Goal: Task Accomplishment & Management: Manage account settings

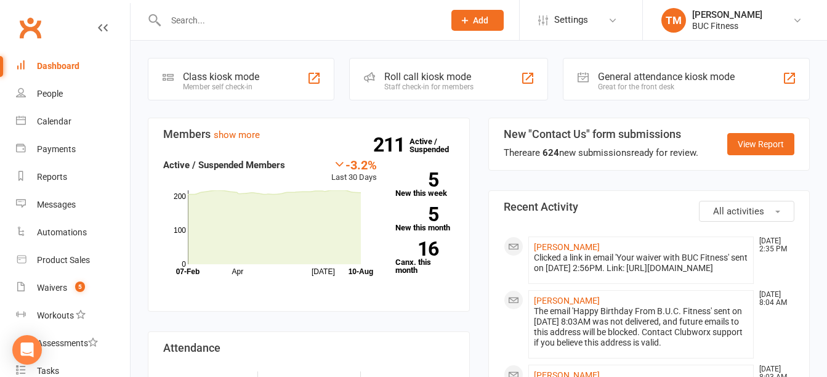
click at [62, 66] on div "Dashboard" at bounding box center [58, 66] width 42 height 10
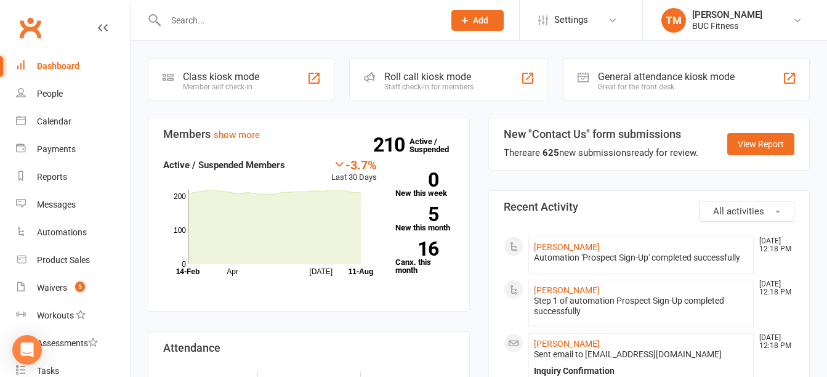
click at [278, 20] on input "text" at bounding box center [298, 20] width 273 height 17
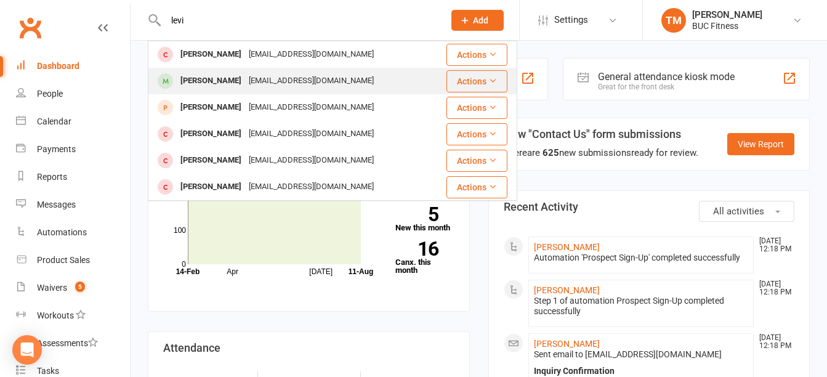
type input "levi"
click at [204, 77] on div "[PERSON_NAME]" at bounding box center [211, 81] width 68 height 18
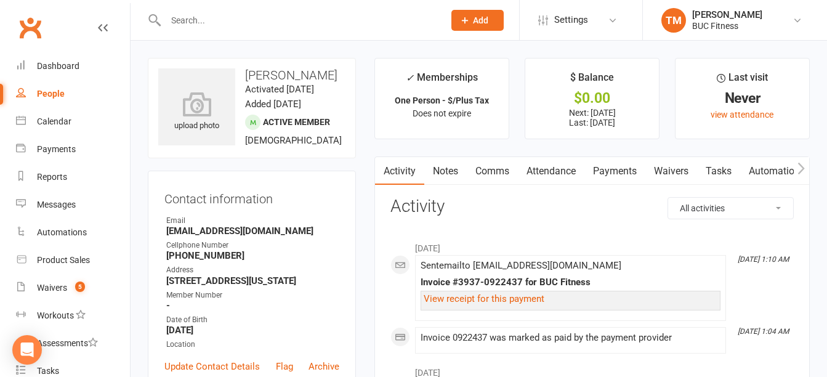
click at [678, 170] on link "Waivers" at bounding box center [671, 171] width 52 height 28
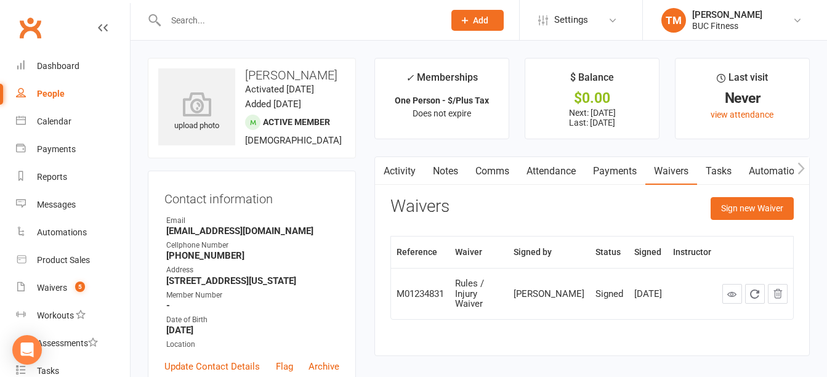
click at [617, 161] on link "Payments" at bounding box center [614, 171] width 61 height 28
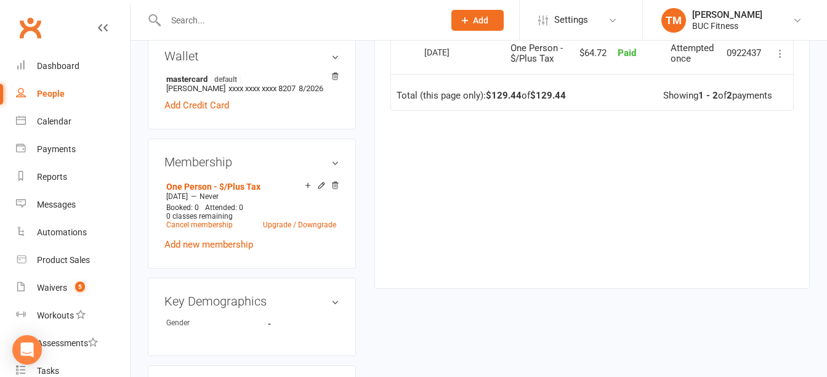
scroll to position [492, 0]
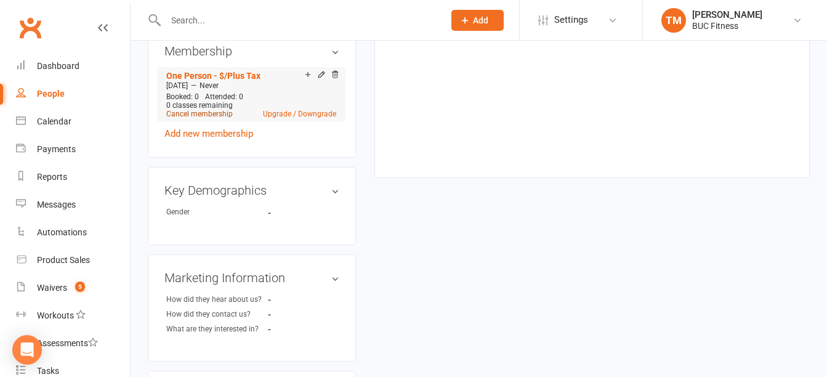
click at [195, 118] on link "Cancel membership" at bounding box center [199, 114] width 66 height 9
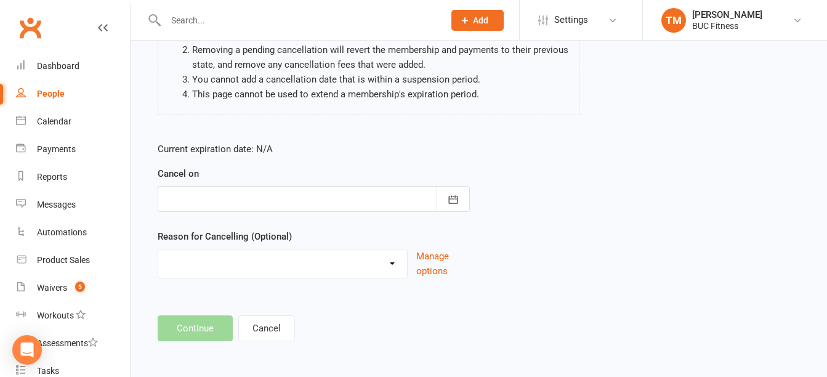
scroll to position [155, 0]
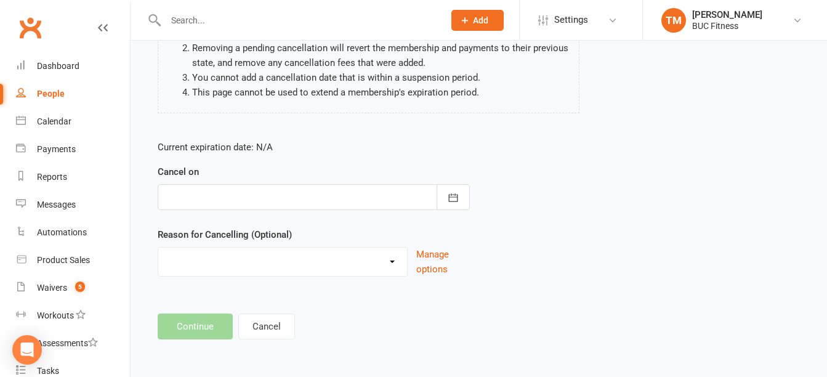
click at [249, 198] on div at bounding box center [314, 197] width 312 height 26
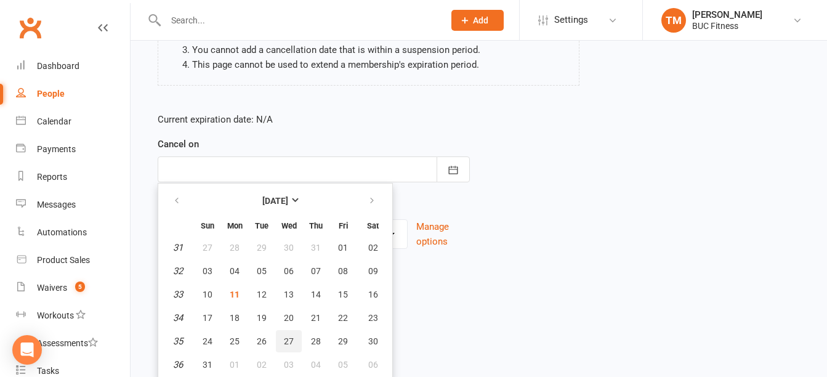
click at [290, 343] on span "27" at bounding box center [289, 341] width 10 height 10
type input "[DATE]"
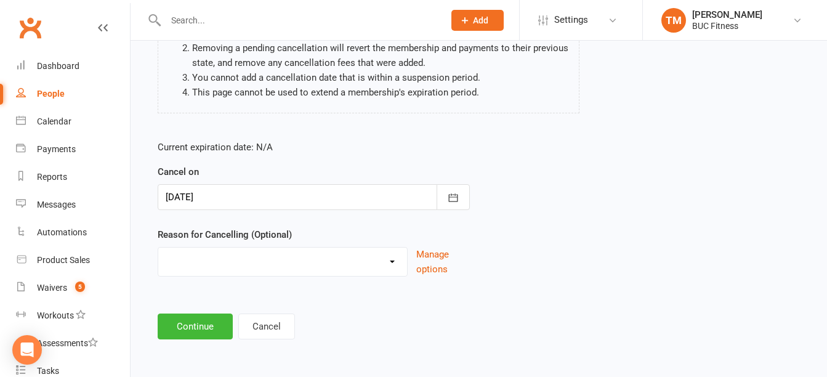
click at [309, 257] on select "Holiday Injury Other reason" at bounding box center [282, 259] width 249 height 25
select select "2"
click at [158, 247] on select "Holiday Injury Other reason" at bounding box center [282, 259] width 249 height 25
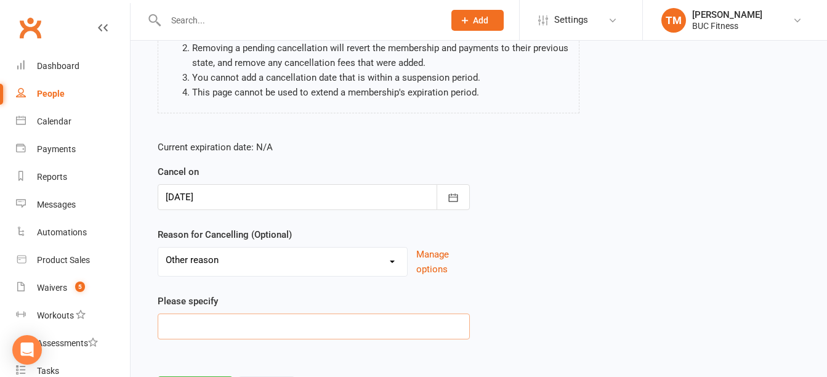
click at [269, 326] on input at bounding box center [314, 326] width 312 height 26
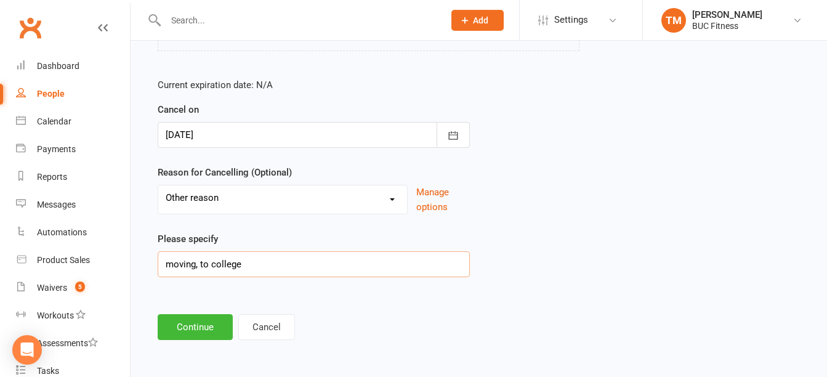
scroll to position [218, 0]
type input "moving, to college"
click at [199, 330] on button "Continue" at bounding box center [195, 326] width 75 height 26
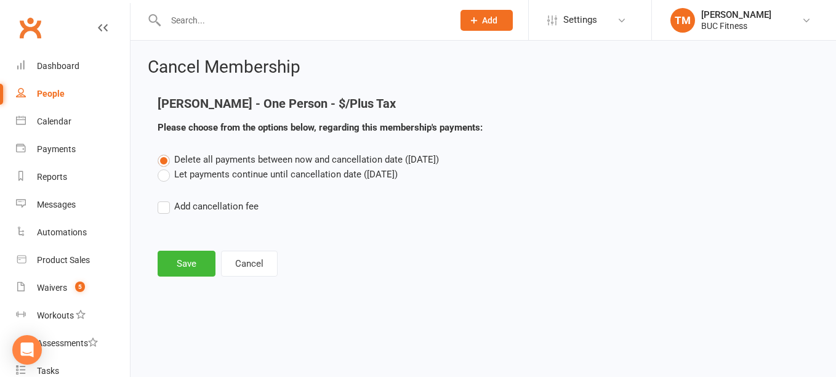
click at [164, 178] on label "Let payments continue until cancellation date ([DATE])" at bounding box center [278, 174] width 240 height 15
click at [164, 167] on input "Let payments continue until cancellation date ([DATE])" at bounding box center [162, 167] width 8 height 0
click at [186, 267] on button "Save" at bounding box center [187, 263] width 58 height 26
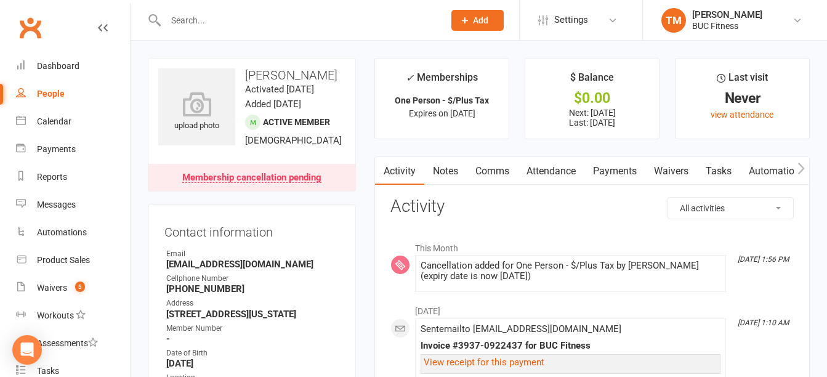
click at [257, 22] on input "text" at bounding box center [298, 20] width 273 height 17
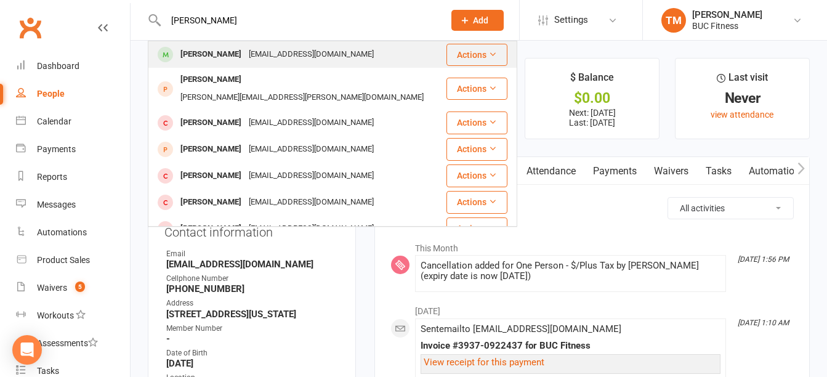
type input "[PERSON_NAME]"
click at [218, 55] on div "[PERSON_NAME]" at bounding box center [211, 55] width 68 height 18
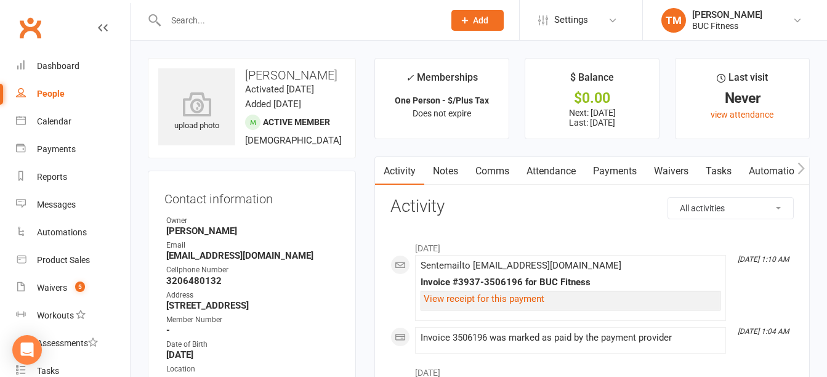
click at [631, 176] on link "Payments" at bounding box center [614, 171] width 61 height 28
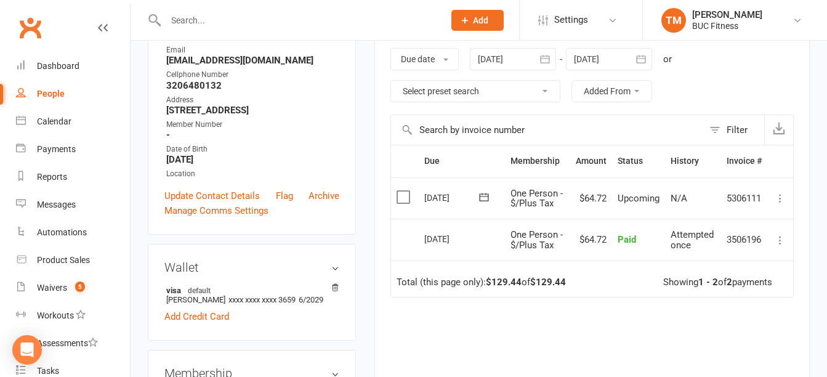
scroll to position [123, 0]
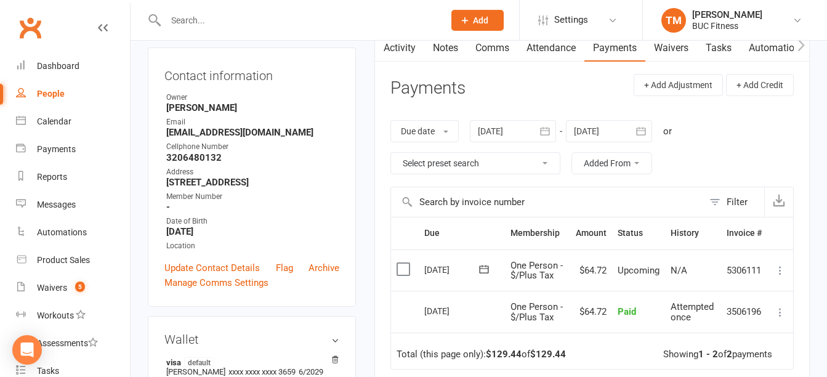
click at [220, 15] on input "text" at bounding box center [298, 20] width 273 height 17
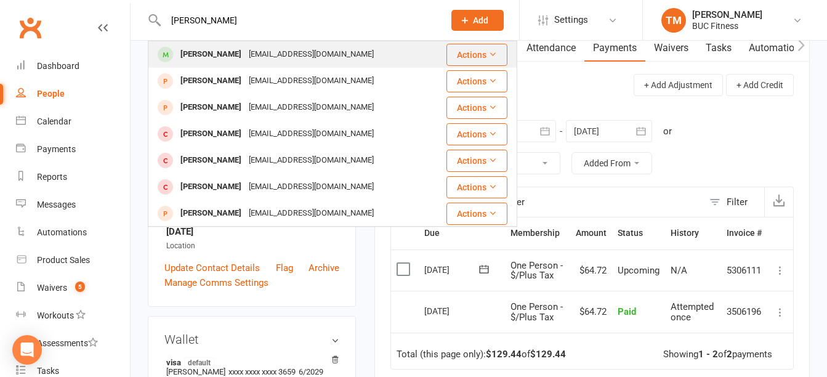
type input "[PERSON_NAME]"
click at [254, 53] on div "[EMAIL_ADDRESS][DOMAIN_NAME]" at bounding box center [311, 55] width 132 height 18
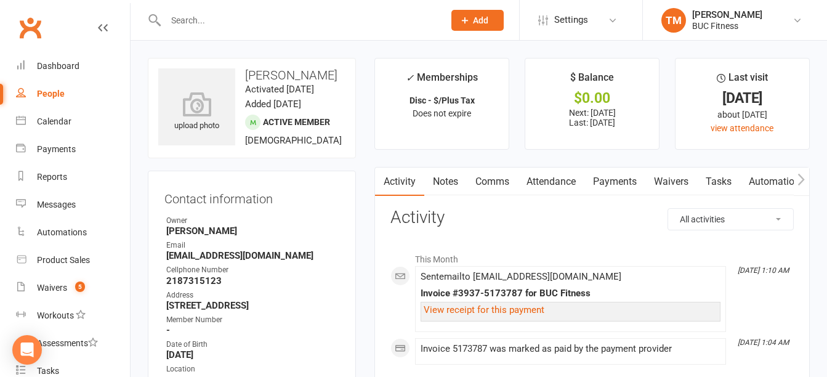
click at [617, 181] on link "Payments" at bounding box center [614, 181] width 61 height 28
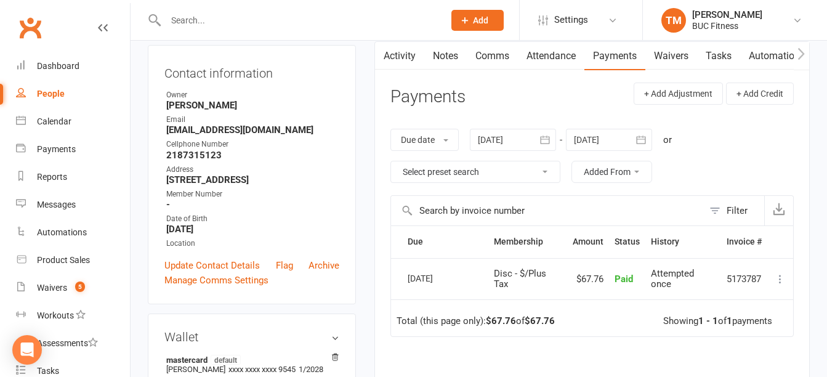
scroll to position [123, 0]
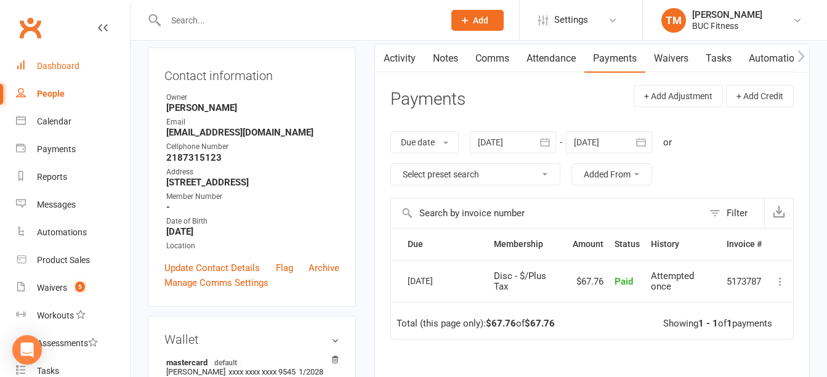
click at [65, 68] on div "Dashboard" at bounding box center [58, 66] width 42 height 10
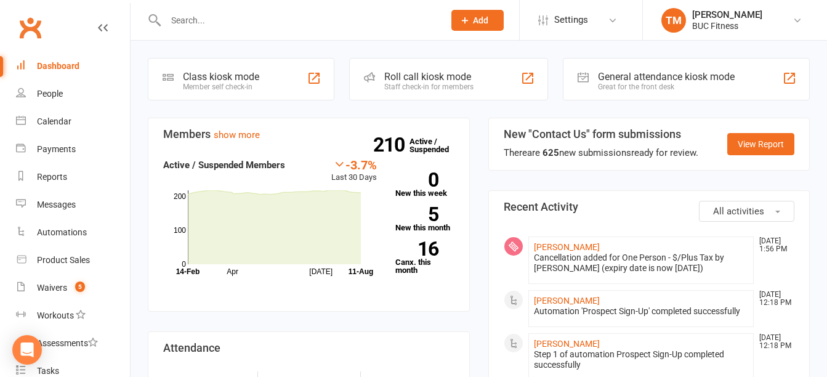
click at [300, 18] on input "text" at bounding box center [298, 20] width 273 height 17
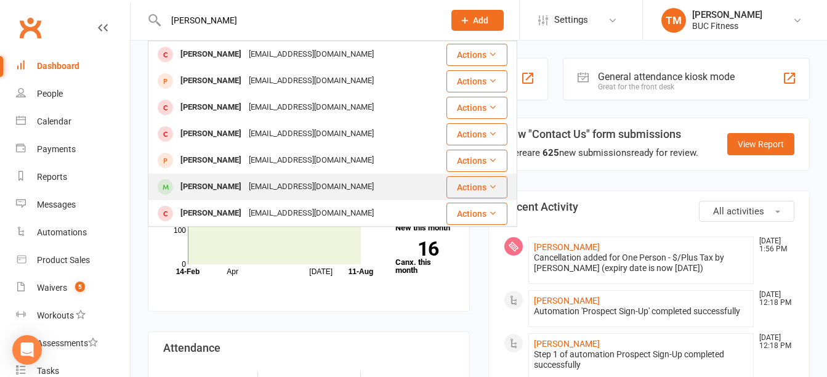
type input "[PERSON_NAME]"
click at [317, 187] on div "[EMAIL_ADDRESS][DOMAIN_NAME]" at bounding box center [311, 187] width 132 height 18
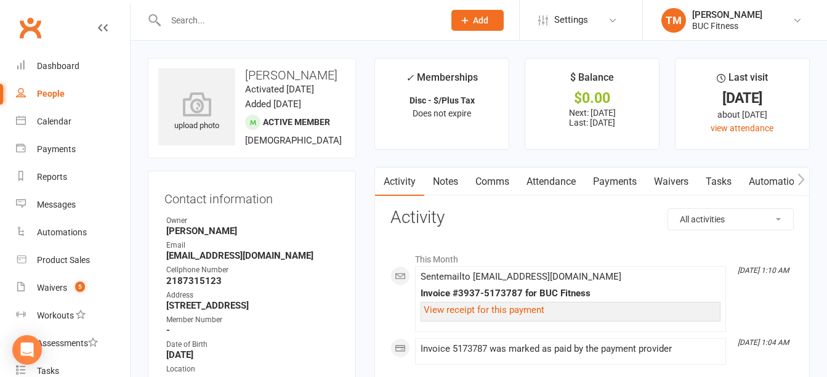
click at [444, 183] on link "Notes" at bounding box center [445, 181] width 42 height 28
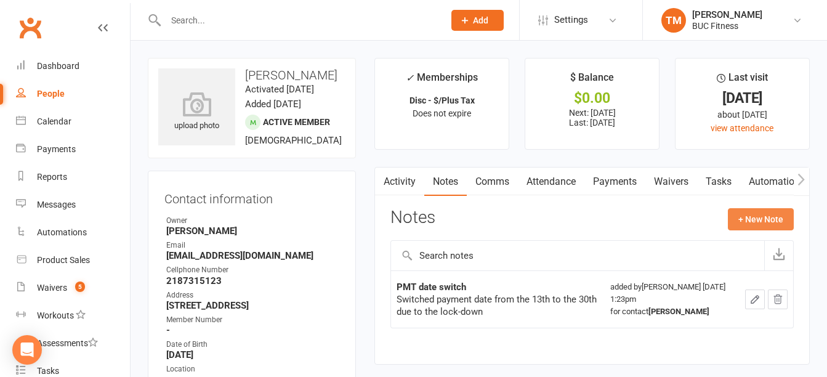
click at [748, 220] on button "+ New Note" at bounding box center [760, 219] width 66 height 22
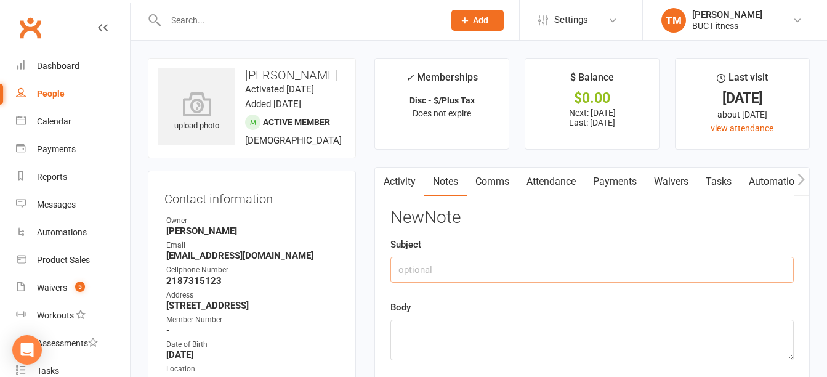
click at [502, 272] on input "text" at bounding box center [591, 270] width 403 height 26
type input "[MEDICAL_DATA] [DATE]"
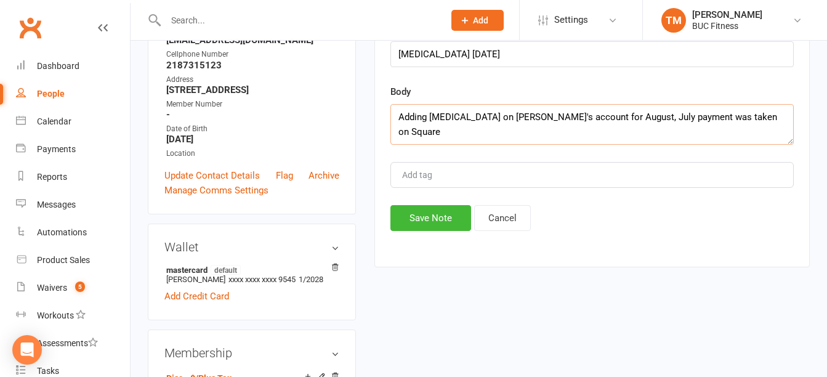
scroll to position [308, 0]
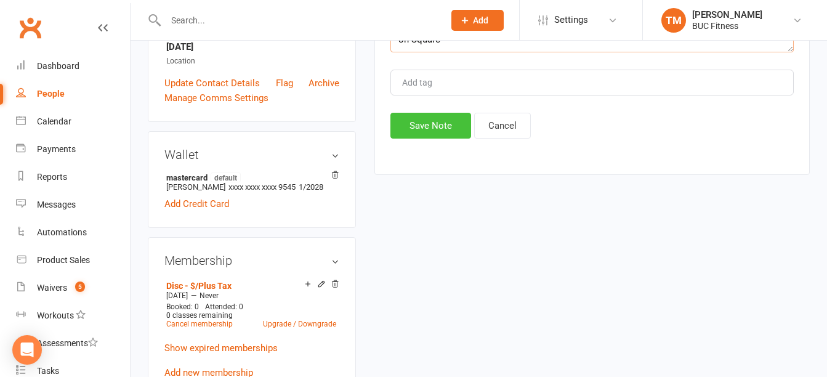
type textarea "Adding [MEDICAL_DATA] on [PERSON_NAME]'s account for August, July payment was t…"
click at [453, 134] on button "Save Note" at bounding box center [430, 126] width 81 height 26
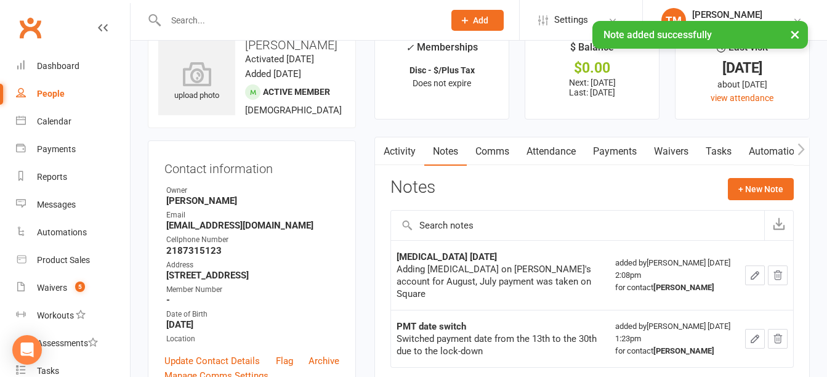
scroll to position [0, 0]
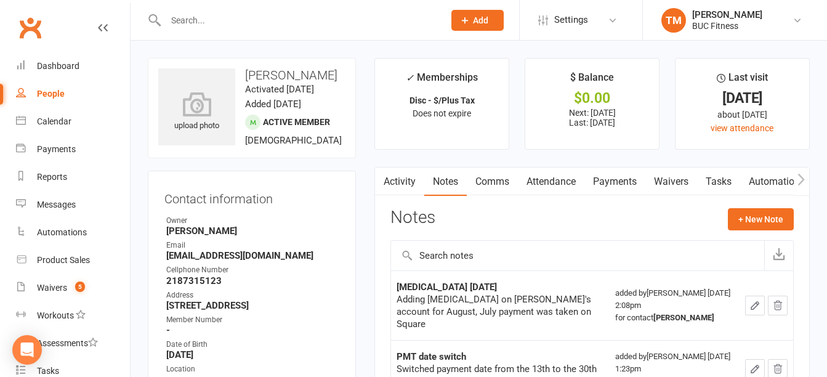
click at [664, 181] on link "Waivers" at bounding box center [671, 181] width 52 height 28
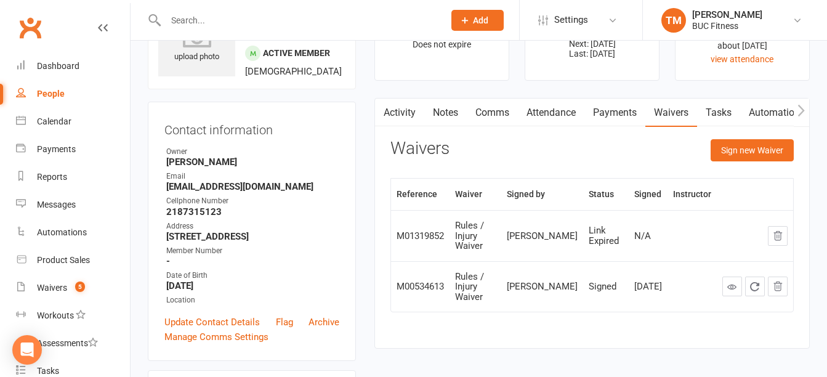
scroll to position [123, 0]
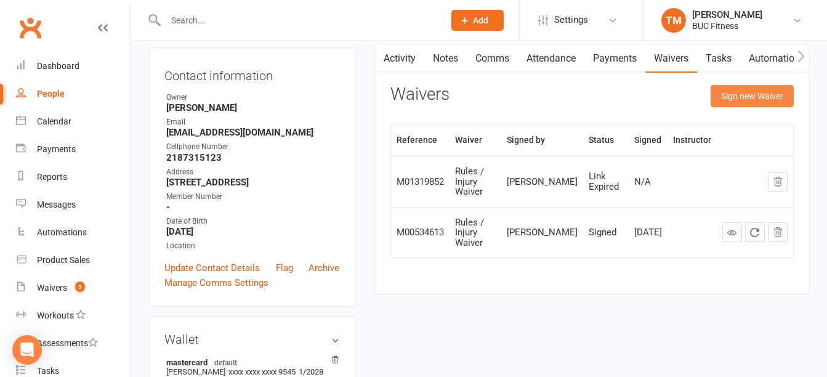
click at [761, 95] on button "Sign new Waiver" at bounding box center [751, 96] width 83 height 22
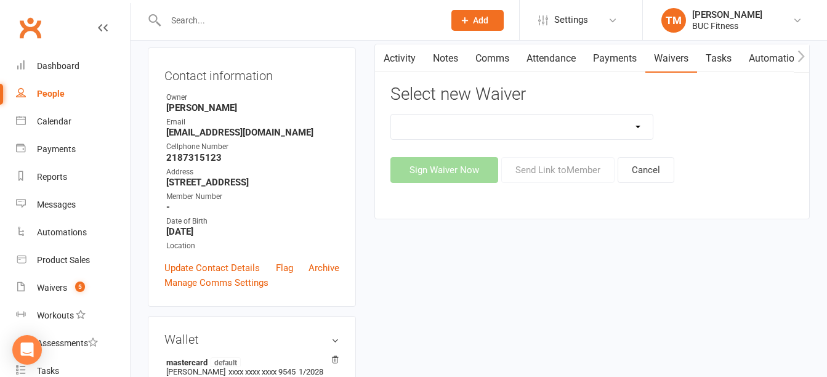
click at [570, 125] on select "New Client--[GEOGRAPHIC_DATA] New Client--[GEOGRAPHIC_DATA] Photo Release Waive…" at bounding box center [521, 126] width 261 height 25
select select "5045"
click at [391, 114] on select "New Client--[GEOGRAPHIC_DATA] New Client--[GEOGRAPHIC_DATA] Photo Release Waive…" at bounding box center [521, 126] width 261 height 25
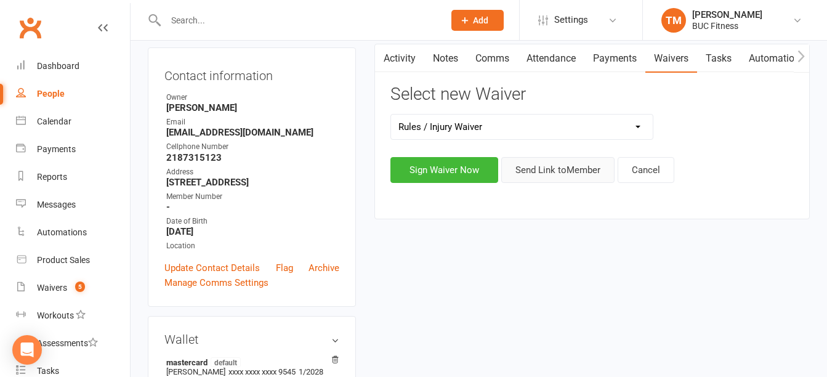
click at [553, 167] on button "Send Link to Member" at bounding box center [557, 170] width 113 height 26
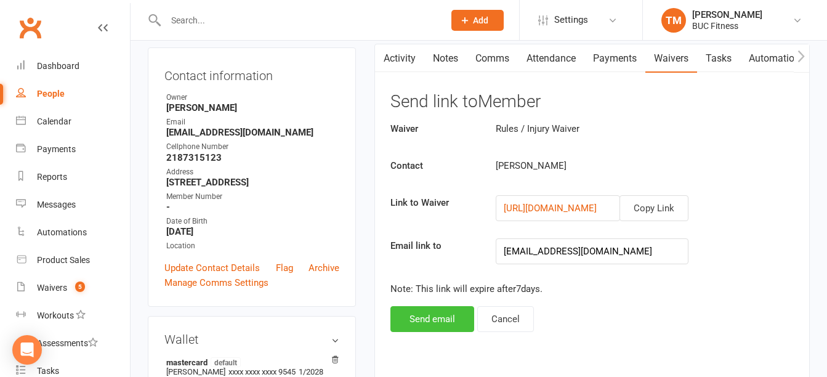
click at [420, 315] on button "Send email" at bounding box center [432, 319] width 84 height 26
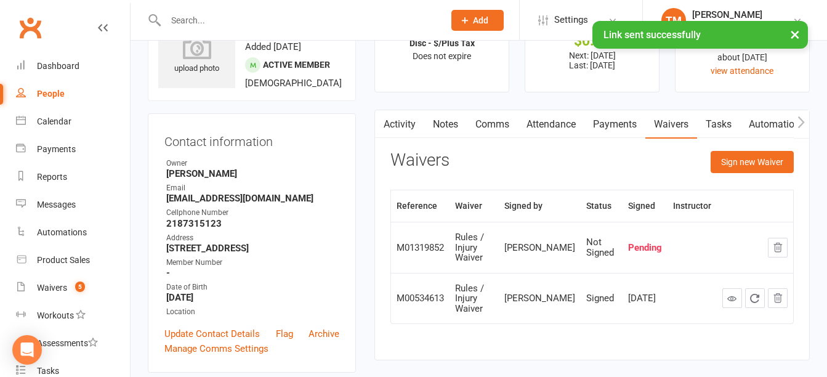
scroll to position [0, 0]
